Goal: Information Seeking & Learning: Learn about a topic

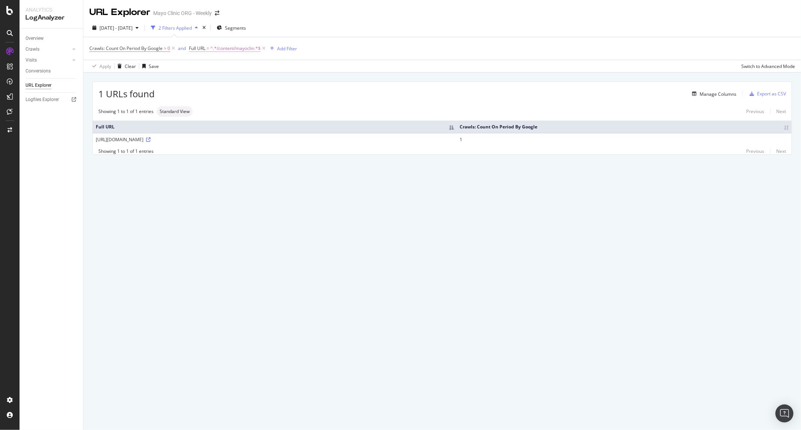
click at [211, 50] on span "Full URL = ^.*/content/mayoclin.*$" at bounding box center [225, 48] width 72 height 7
click at [236, 73] on div "Contains /content/mayoclin" at bounding box center [237, 73] width 83 height 26
click at [237, 89] on div "Contains /content/mayoclin Cancel Add filter Apply" at bounding box center [237, 79] width 95 height 51
click at [238, 81] on input "/content/mayoclin" at bounding box center [231, 80] width 71 height 12
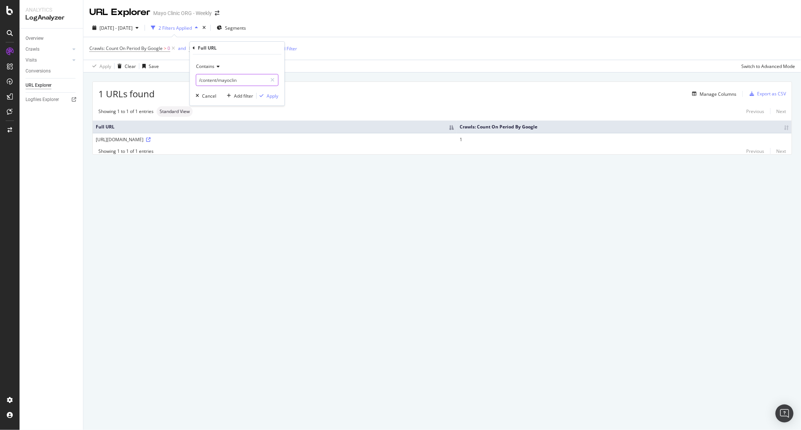
click at [238, 81] on input "/content/mayoclin" at bounding box center [231, 80] width 71 height 12
click at [267, 85] on input "/content/experience-frag" at bounding box center [231, 80] width 71 height 12
type input "/content/experience-frag"
click at [267, 94] on div "Apply" at bounding box center [273, 96] width 12 height 6
